Goal: Task Accomplishment & Management: Use online tool/utility

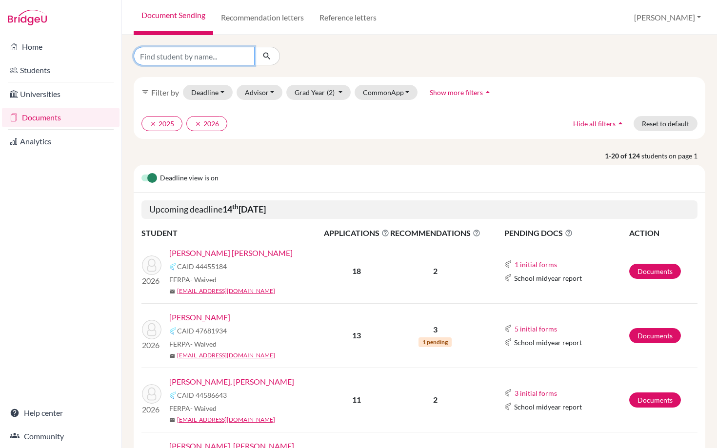
click at [214, 57] on input "Find student by name..." at bounding box center [194, 56] width 121 height 19
type input "khaled"
click button "submit" at bounding box center [267, 56] width 26 height 19
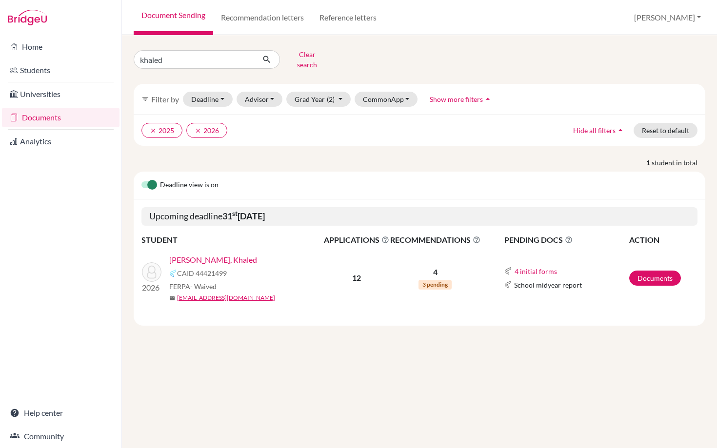
click at [197, 254] on link "[PERSON_NAME], Khaled" at bounding box center [213, 260] width 88 height 12
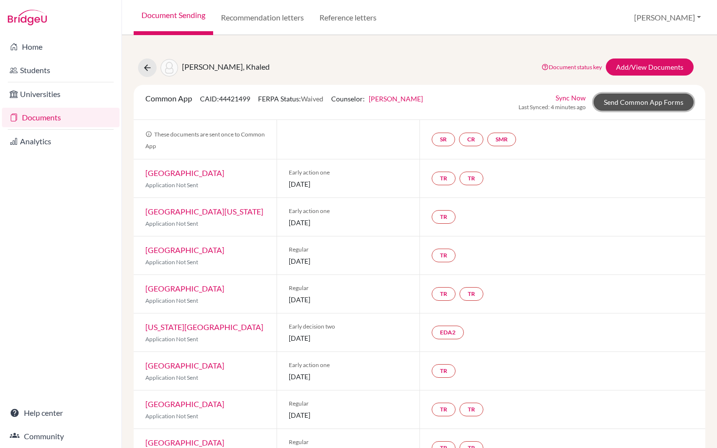
click at [618, 96] on link "Send Common App Forms" at bounding box center [643, 102] width 100 height 17
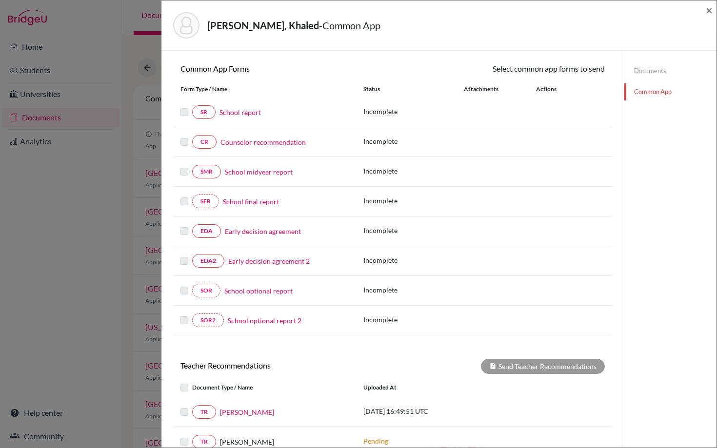
scroll to position [256, 0]
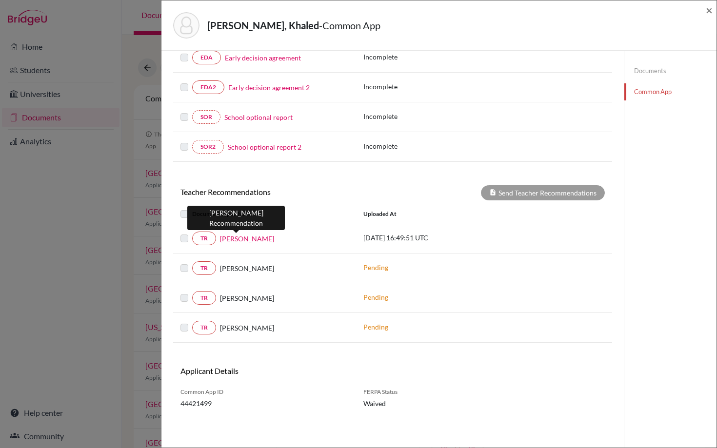
click at [236, 238] on link "[PERSON_NAME]" at bounding box center [247, 239] width 54 height 10
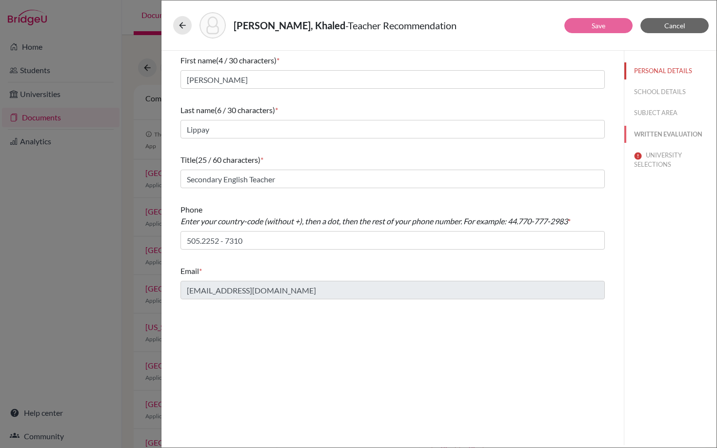
click at [654, 130] on button "WRITTEN EVALUATION" at bounding box center [670, 134] width 92 height 17
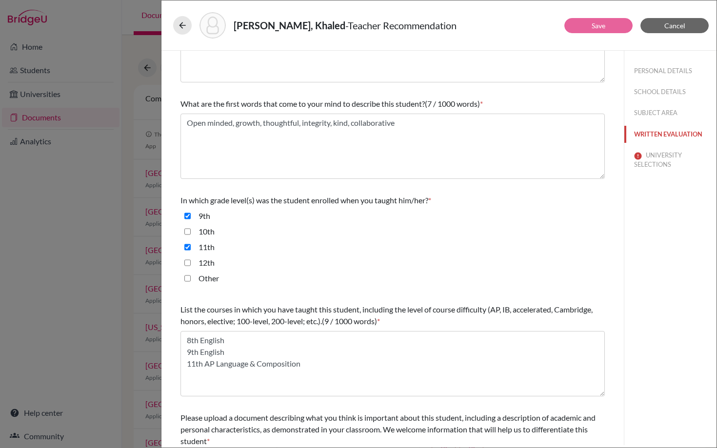
scroll to position [169, 0]
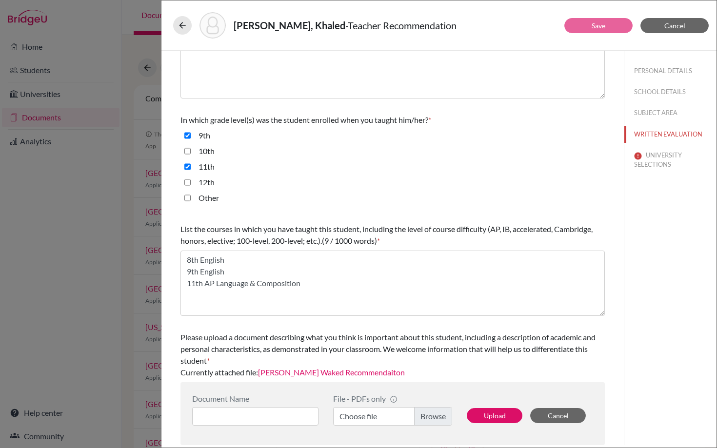
click at [327, 370] on link "[PERSON_NAME] Waked Recommendaiton" at bounding box center [331, 372] width 147 height 9
